Goal: Transaction & Acquisition: Purchase product/service

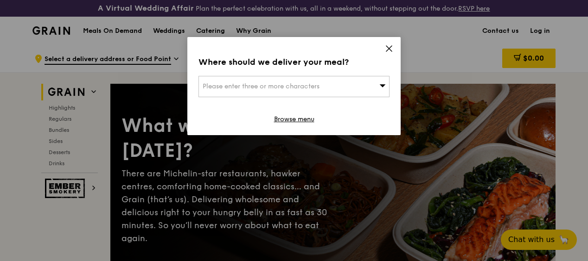
click at [380, 83] on icon at bounding box center [382, 85] width 6 height 7
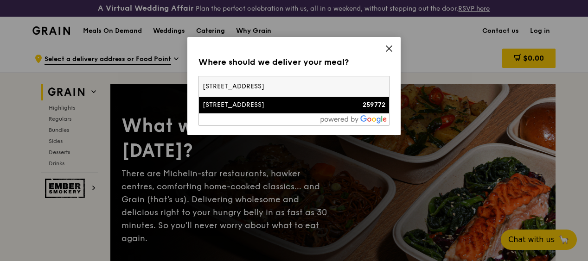
type input "469c bukit timah road"
click at [282, 106] on div "[STREET_ADDRESS]" at bounding box center [270, 105] width 137 height 9
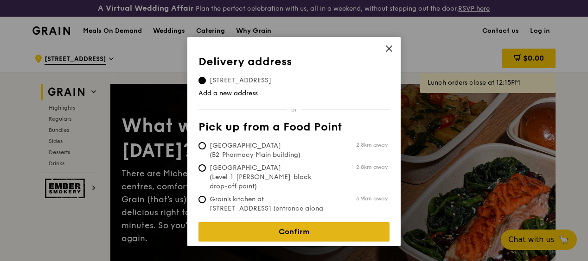
click at [337, 228] on link "Confirm" at bounding box center [293, 231] width 191 height 19
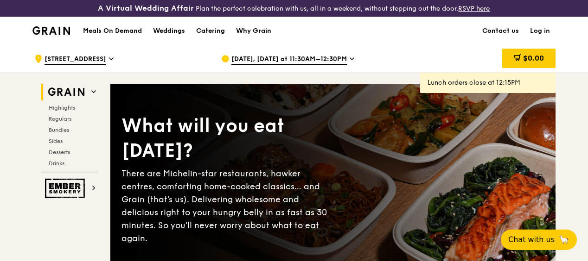
click at [323, 65] on span "Sep 19, Today at 11:30AM–12:30PM" at bounding box center [288, 60] width 115 height 10
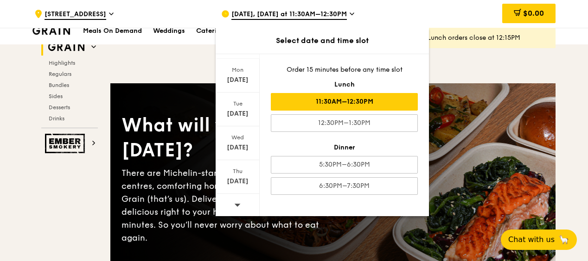
scroll to position [278, 0]
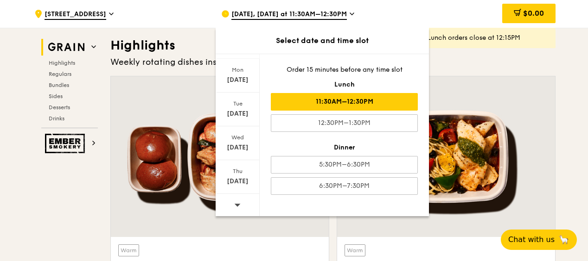
click at [240, 204] on div at bounding box center [237, 206] width 44 height 24
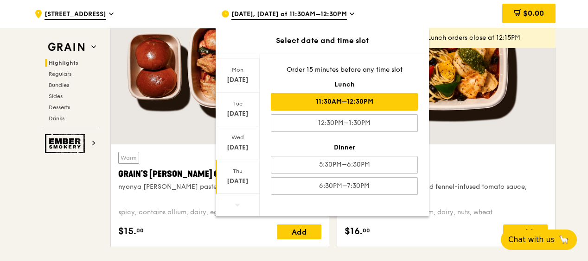
click at [240, 177] on div "Oct 2" at bounding box center [237, 181] width 41 height 9
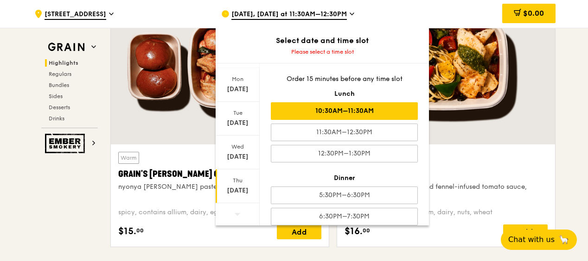
click at [358, 112] on div "10:30AM–11:30AM" at bounding box center [344, 111] width 147 height 18
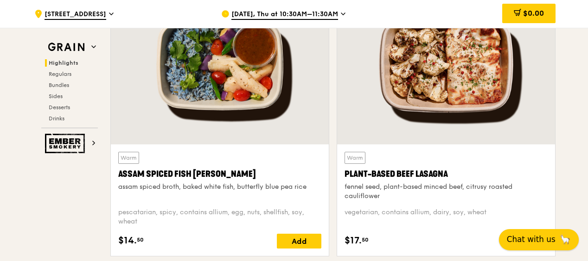
click at [550, 241] on span "Chat with us" at bounding box center [530, 240] width 49 height 12
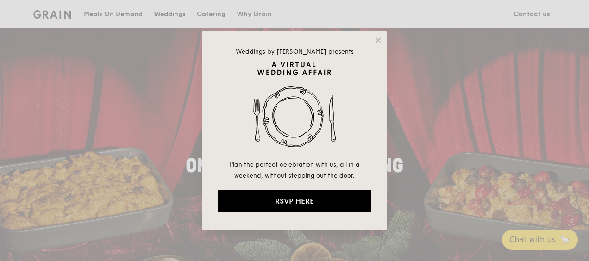
click at [113, 8] on div "Weddings by [PERSON_NAME] presents Plan the perfect celebration with us, all in…" at bounding box center [294, 130] width 589 height 261
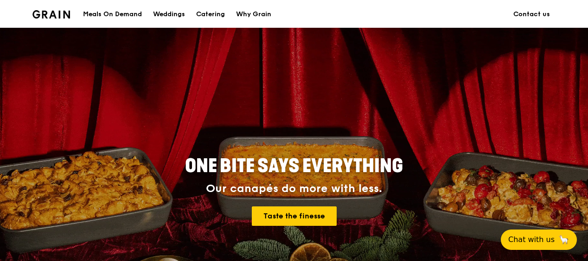
click at [114, 12] on div "Meals On Demand" at bounding box center [112, 14] width 59 height 28
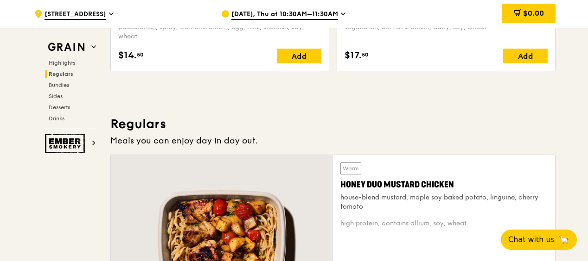
scroll to position [695, 0]
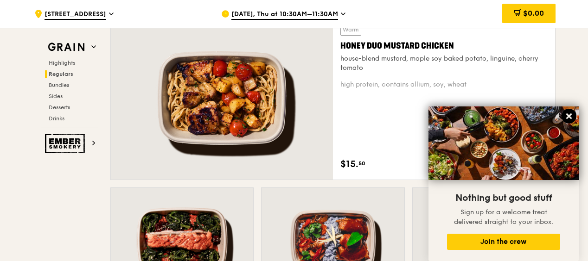
click at [570, 114] on icon at bounding box center [569, 117] width 6 height 6
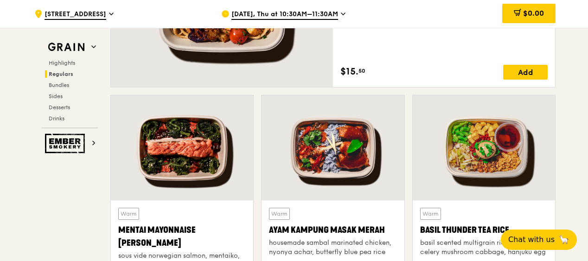
scroll to position [649, 0]
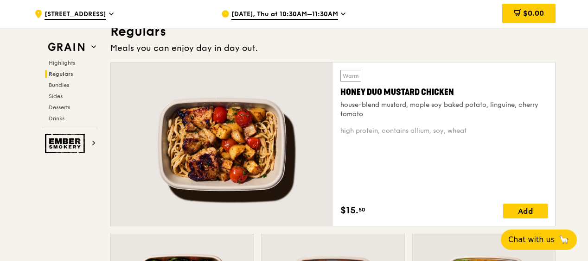
drag, startPoint x: 455, startPoint y: 96, endPoint x: 339, endPoint y: 97, distance: 116.3
click at [339, 97] on div "Warm Honey Duo Mustard Chicken house-blend mustard, maple soy baked potato, lin…" at bounding box center [444, 145] width 222 height 164
copy div "Honey Duo Mustard Chicken"
